Goal: Obtain resource: Download file/media

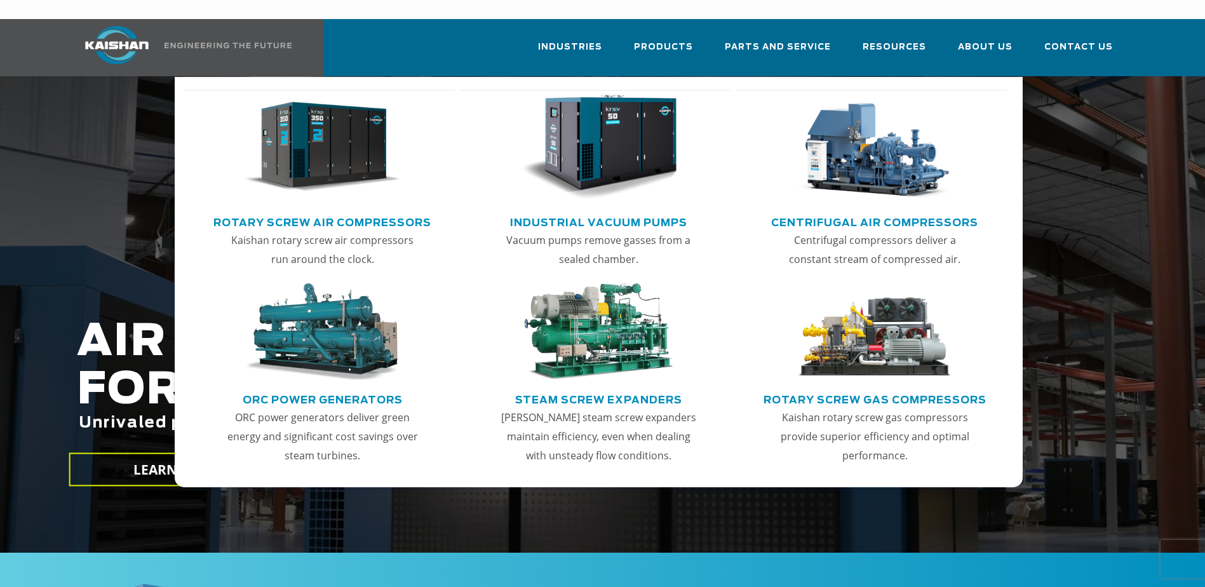
click at [370, 147] on img "Main menu" at bounding box center [322, 147] width 156 height 105
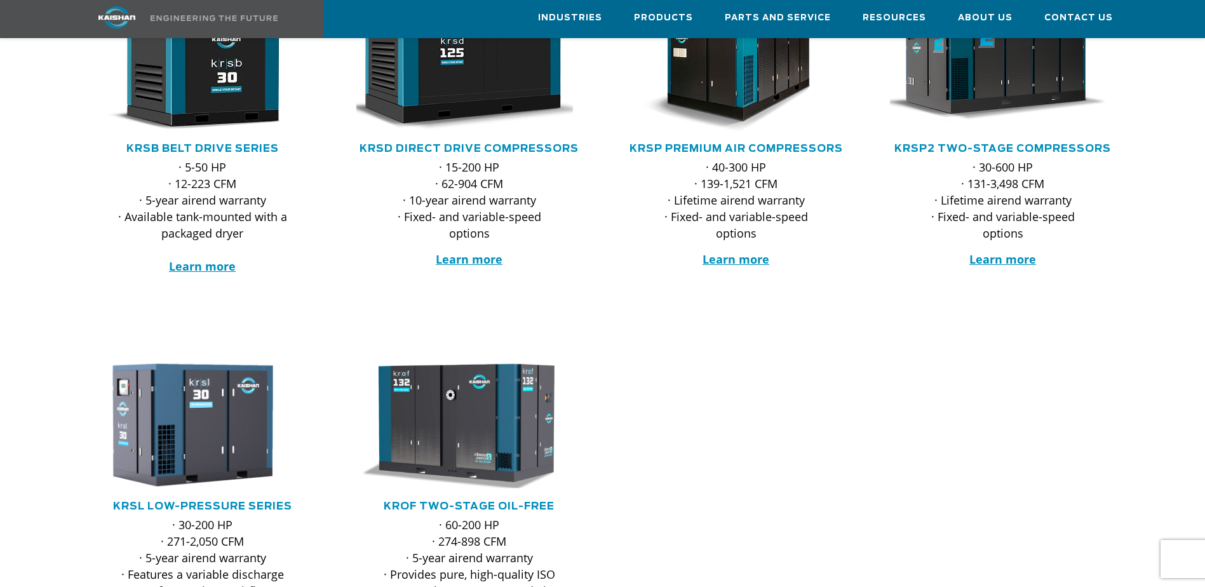
scroll to position [191, 0]
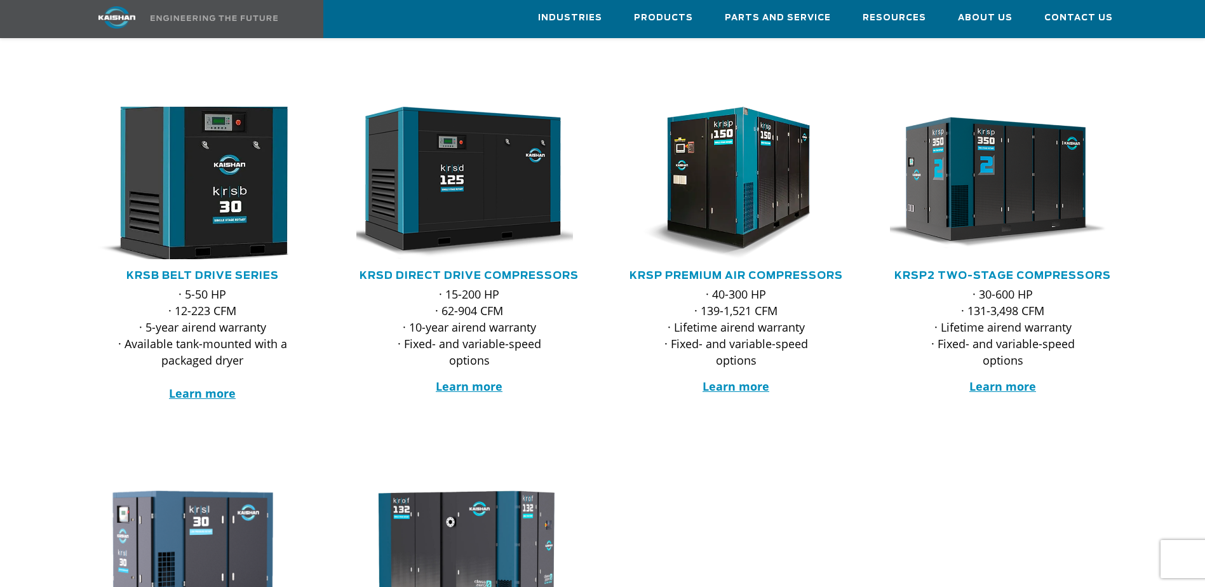
click at [211, 133] on img at bounding box center [193, 183] width 249 height 168
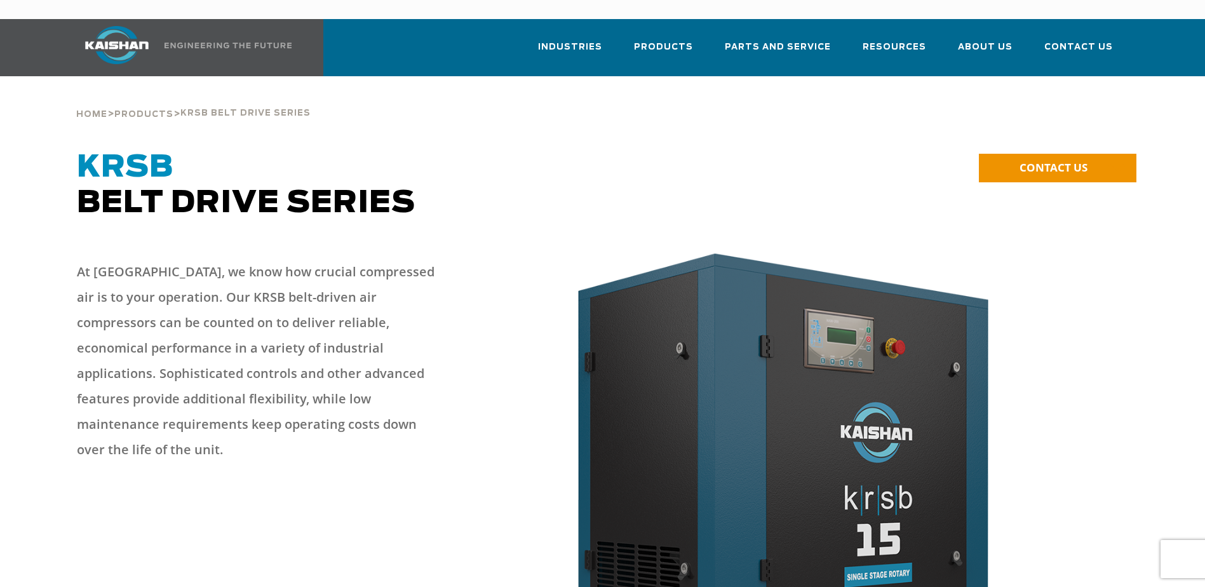
scroll to position [381, 0]
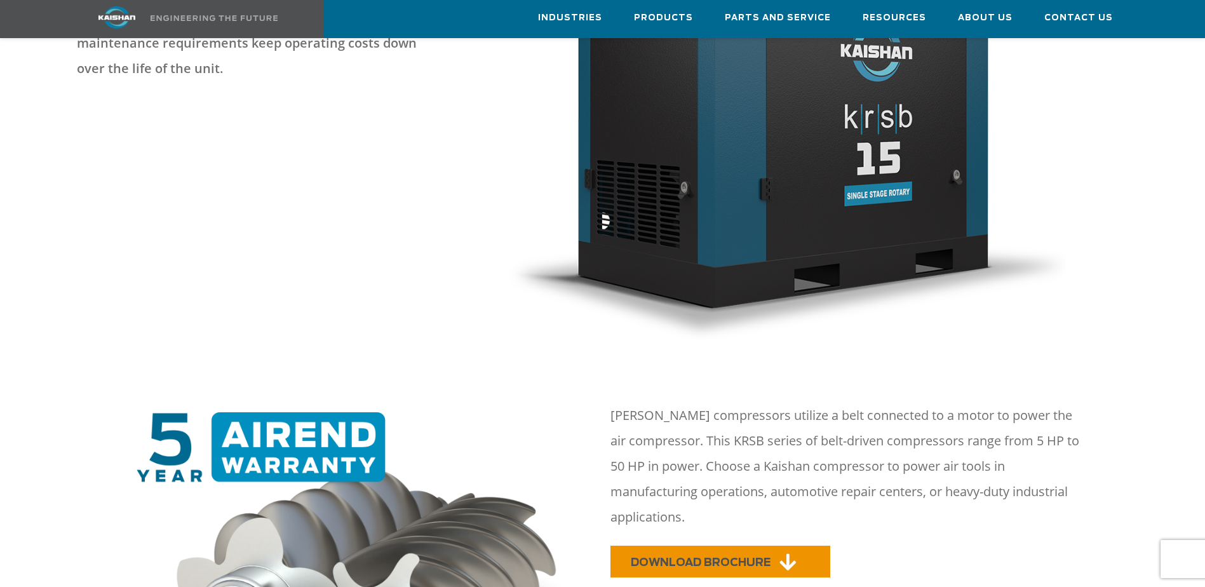
click at [696, 546] on link "DOWNLOAD BROCHURE" at bounding box center [720, 562] width 220 height 32
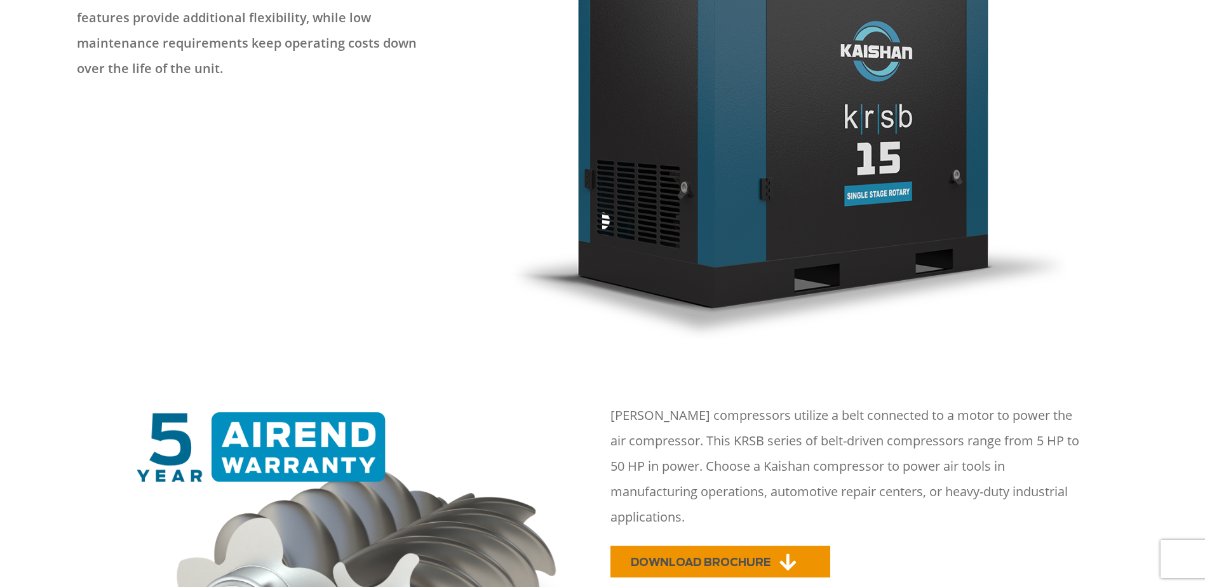
scroll to position [0, 0]
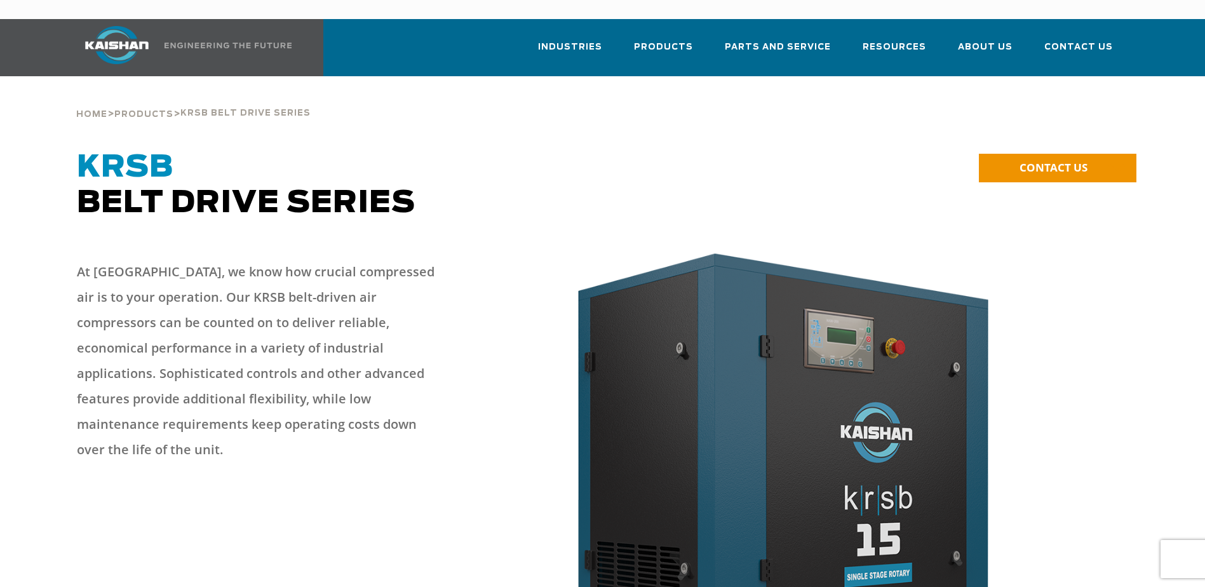
click at [119, 26] on img at bounding box center [116, 45] width 95 height 38
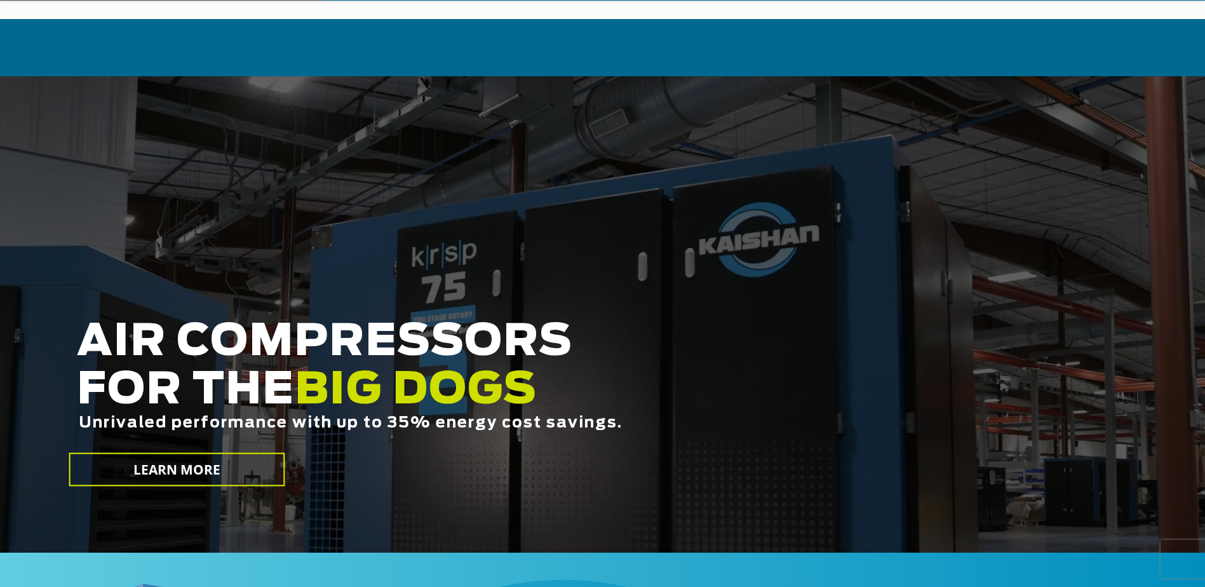
scroll to position [318, 0]
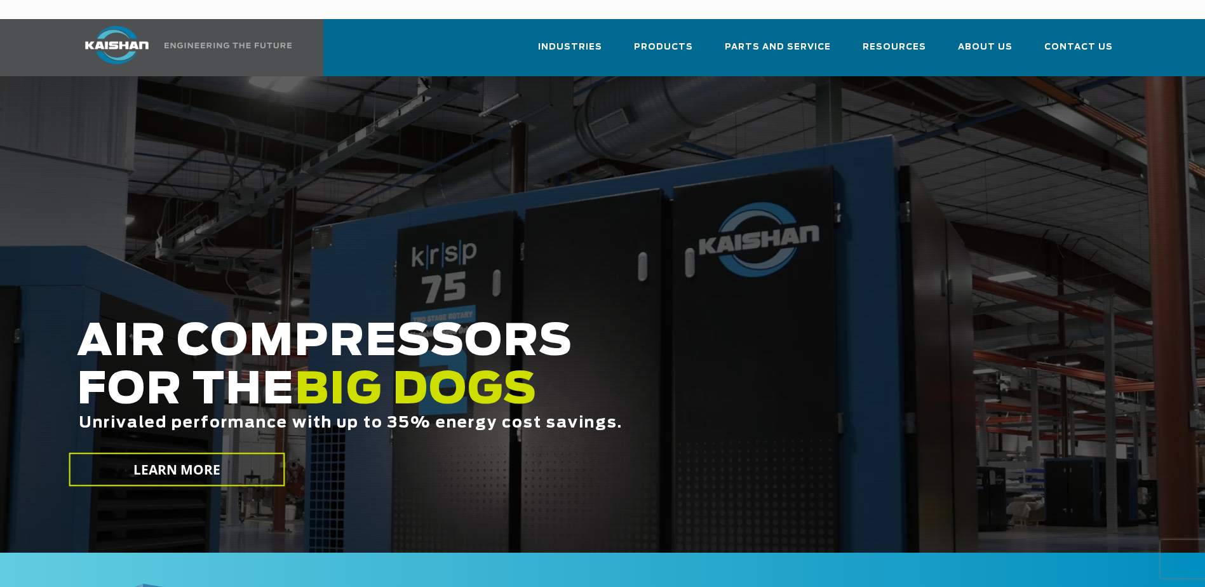
scroll to position [191, 0]
